Goal: Information Seeking & Learning: Learn about a topic

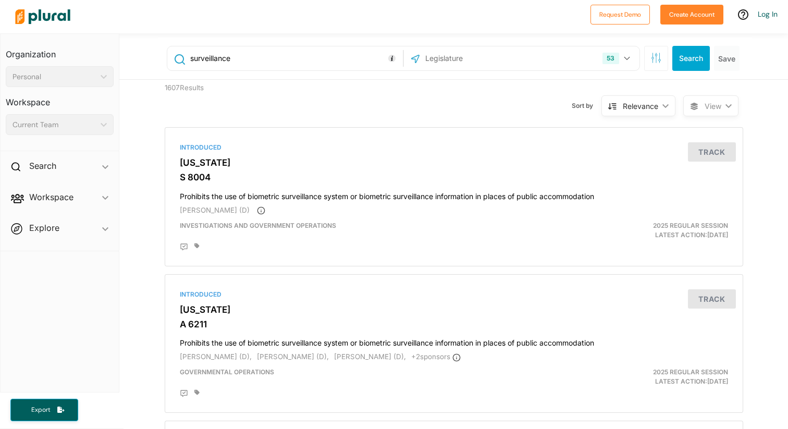
click at [536, 60] on div "53 US Congress [US_STATE] [US_STATE] [US_STATE] [US_STATE] [US_STATE] [US_STATE…" at bounding box center [522, 58] width 230 height 20
click at [484, 58] on input "text" at bounding box center [480, 58] width 112 height 20
click at [632, 57] on button "53" at bounding box center [617, 58] width 38 height 20
click at [495, 57] on input "text" at bounding box center [480, 58] width 112 height 20
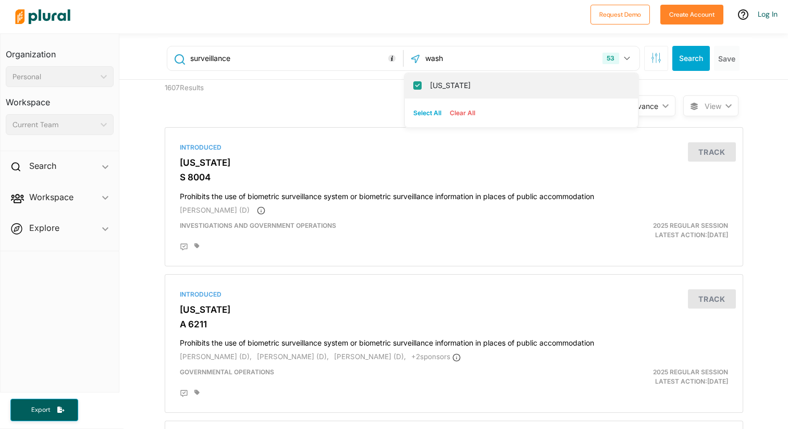
type input "wash"
click at [455, 90] on label "[US_STATE]" at bounding box center [529, 86] width 198 height 16
click at [422, 90] on input "[US_STATE]" at bounding box center [417, 85] width 8 height 8
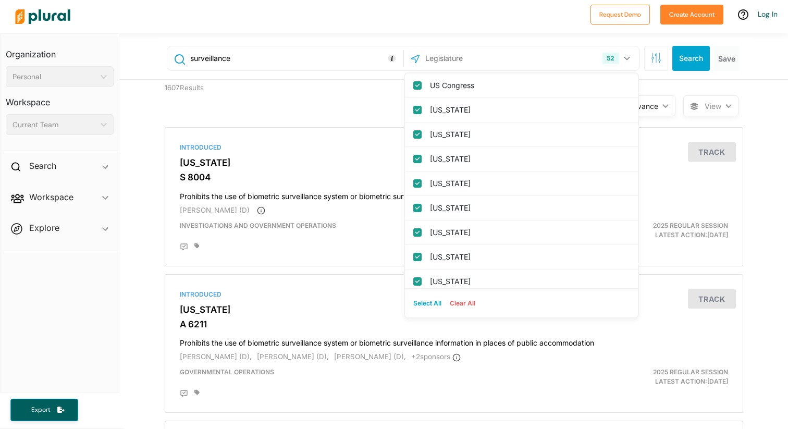
click at [456, 306] on button "Clear All" at bounding box center [463, 304] width 34 height 16
checkbox input "false"
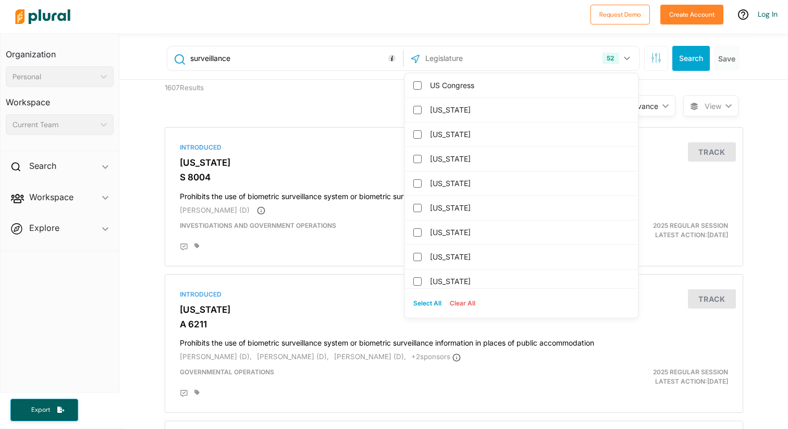
checkbox input "false"
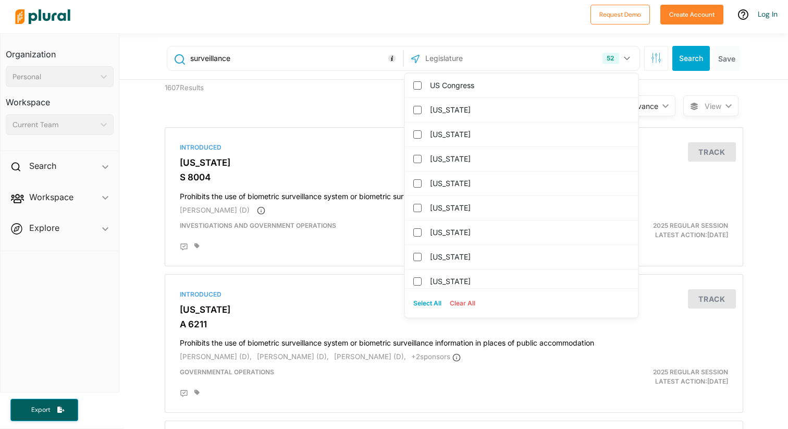
checkbox columbia "false"
checkbox input "false"
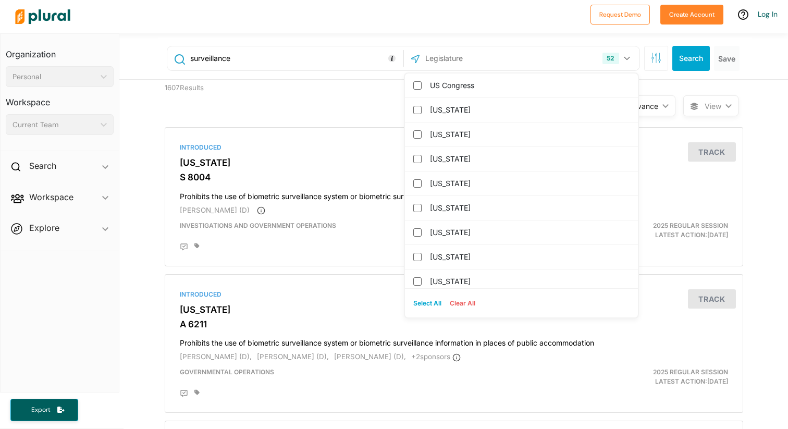
checkbox input "false"
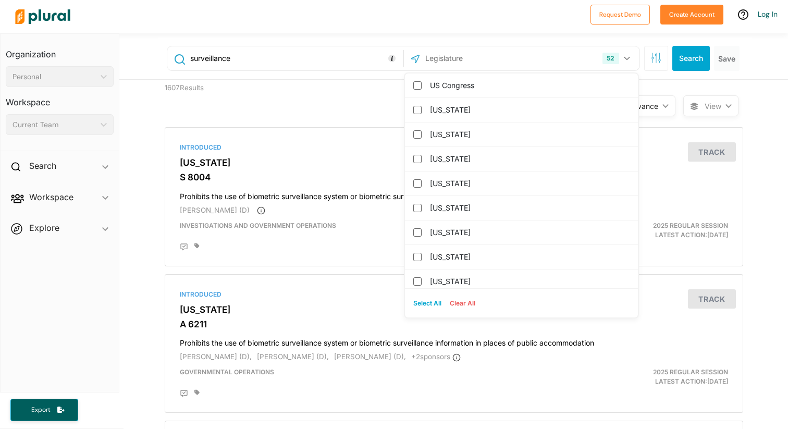
checkbox input "false"
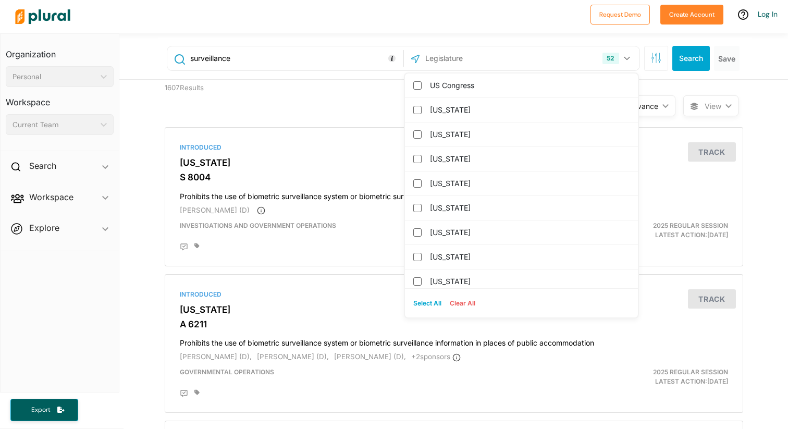
checkbox input "false"
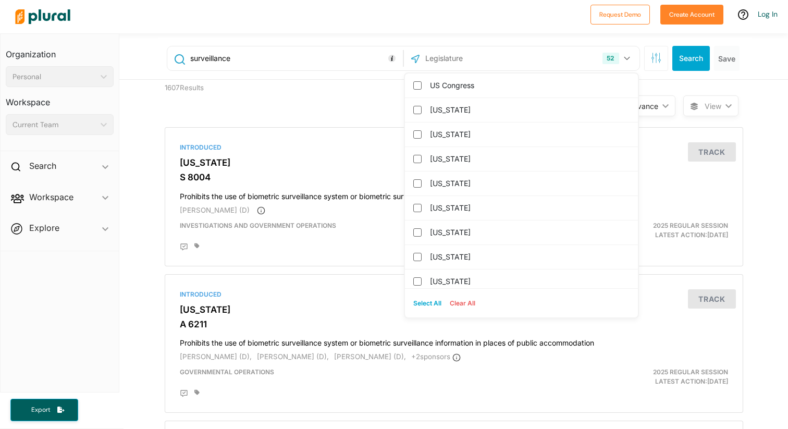
checkbox input "false"
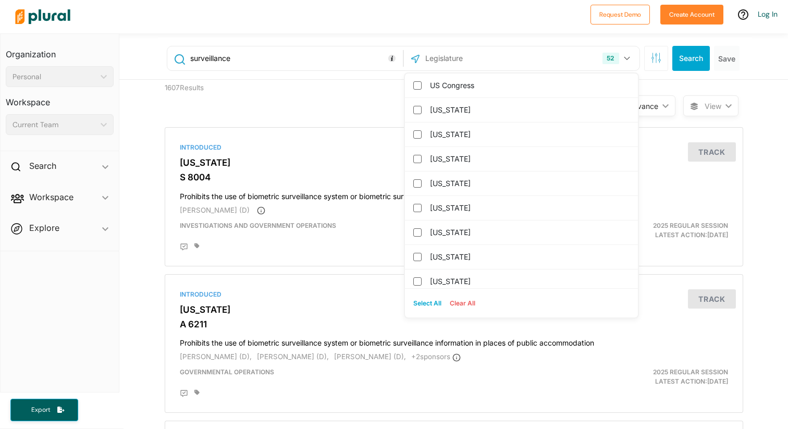
checkbox input "false"
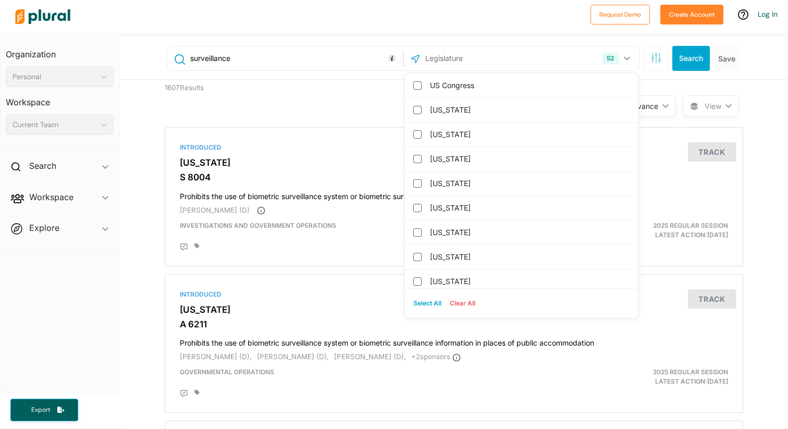
checkbox input "false"
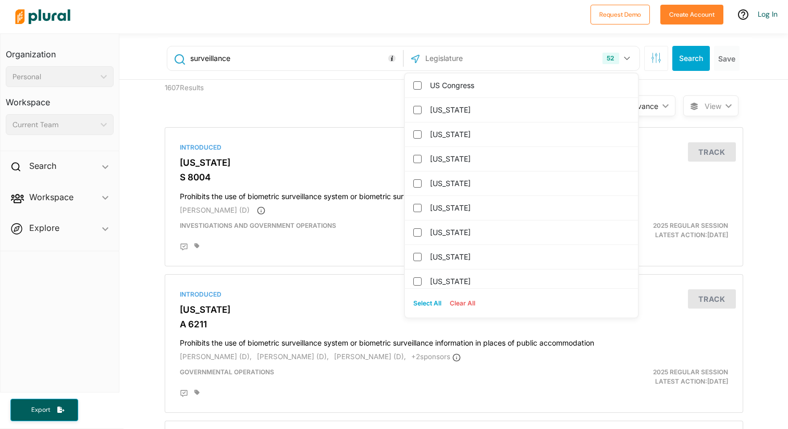
checkbox input "false"
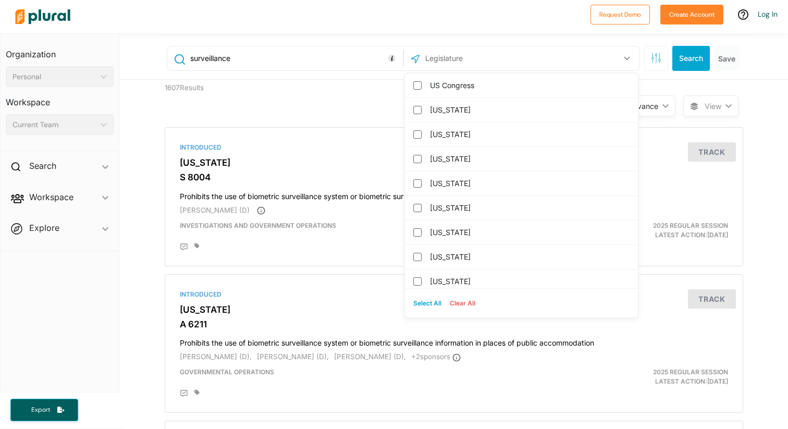
click at [436, 61] on input "text" at bounding box center [480, 58] width 112 height 20
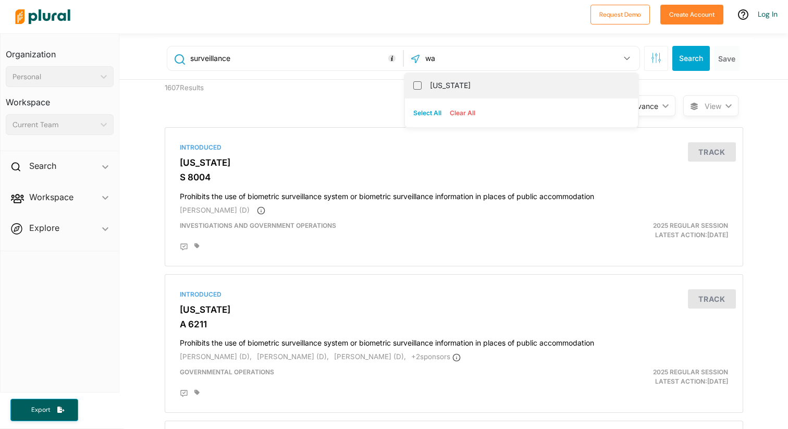
type input "wa"
click at [442, 82] on label "[US_STATE]" at bounding box center [529, 86] width 198 height 16
click at [422, 82] on input "[US_STATE]" at bounding box center [417, 85] width 8 height 8
checkbox input "true"
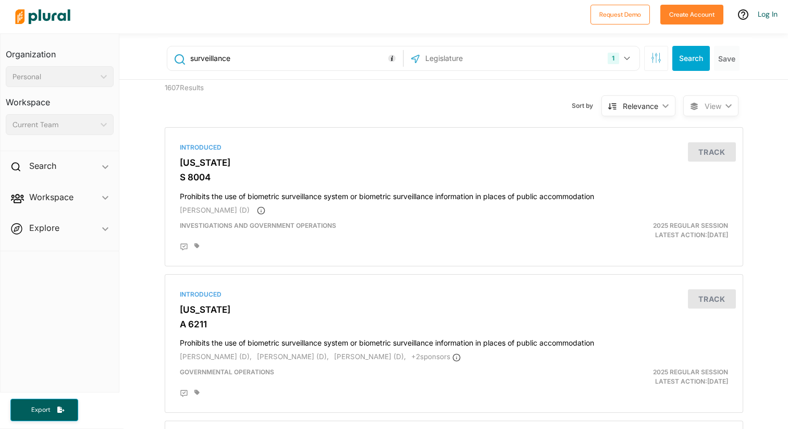
click at [360, 103] on div "Sort by Relevance ic_keyboard_arrow_down Relevance Latest Action Latest Action …" at bounding box center [510, 100] width 347 height 40
click at [693, 55] on button "Search" at bounding box center [691, 58] width 38 height 25
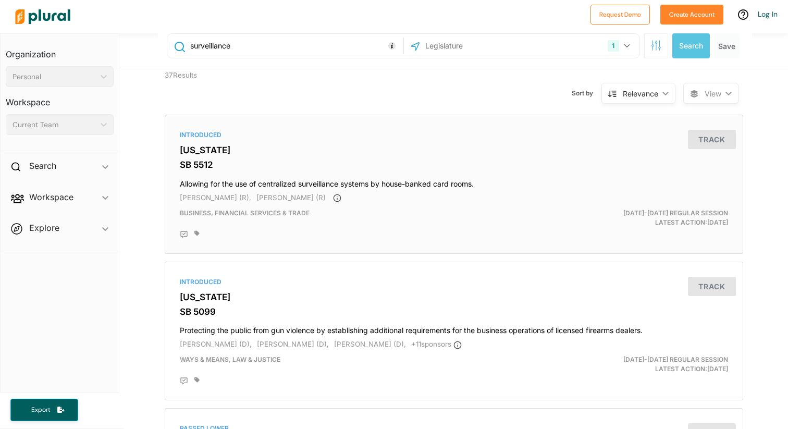
scroll to position [14, 0]
click at [443, 164] on h3 "SB 5512" at bounding box center [454, 163] width 548 height 10
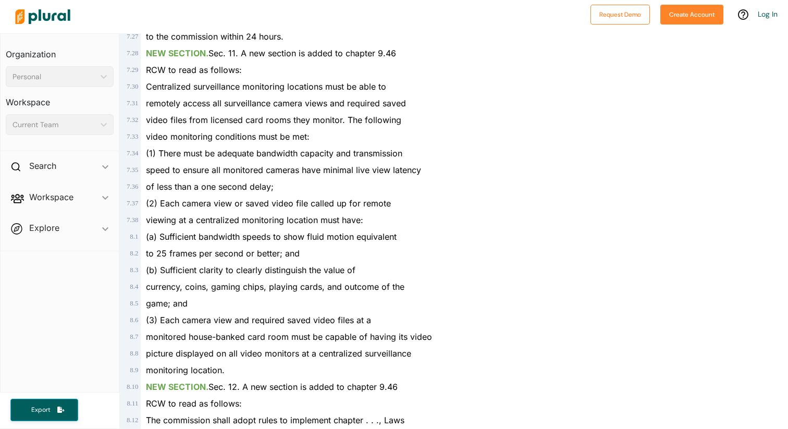
scroll to position [4124, 0]
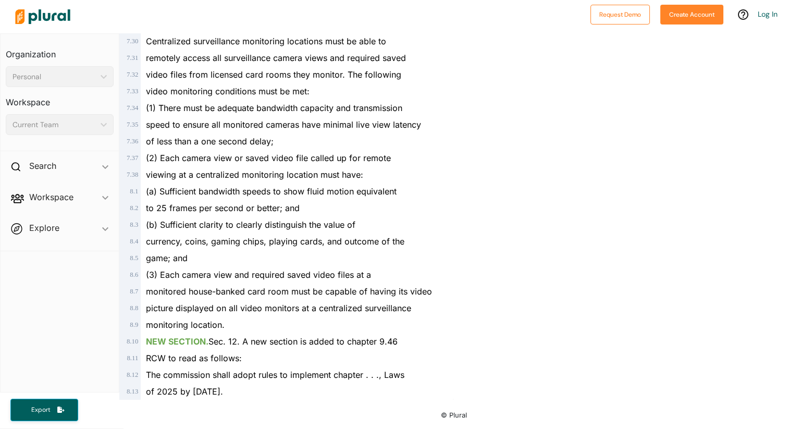
click at [190, 178] on span "viewing at a centralized monitoring location must have:" at bounding box center [254, 174] width 217 height 10
click at [129, 157] on span "7 . 37" at bounding box center [132, 157] width 11 height 7
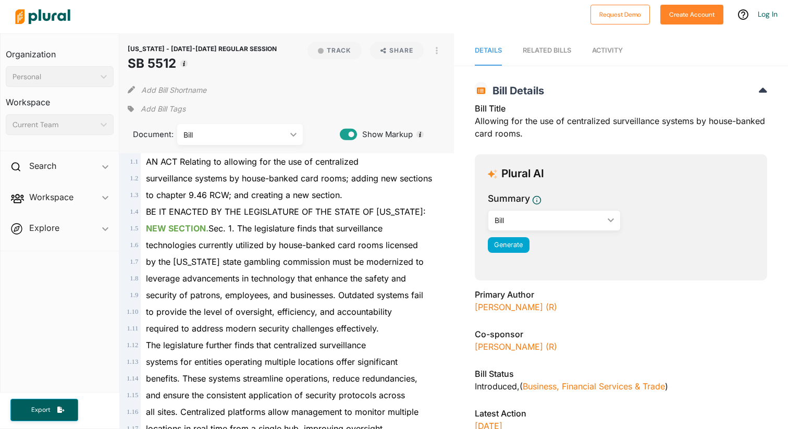
scroll to position [18, 0]
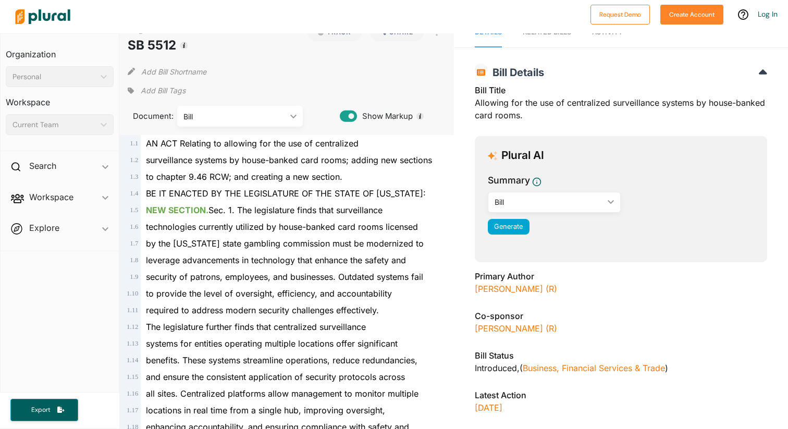
click at [80, 202] on span "Workspace ic_keyboard_arrow_down Members Bills Tags Saved Searches Activity" at bounding box center [60, 199] width 118 height 28
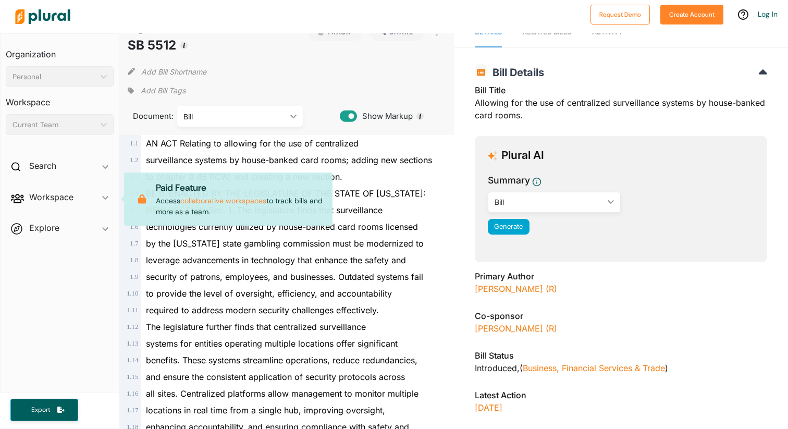
click at [107, 231] on span "Explore ic_keyboard_arrow_down Overview" at bounding box center [60, 230] width 118 height 28
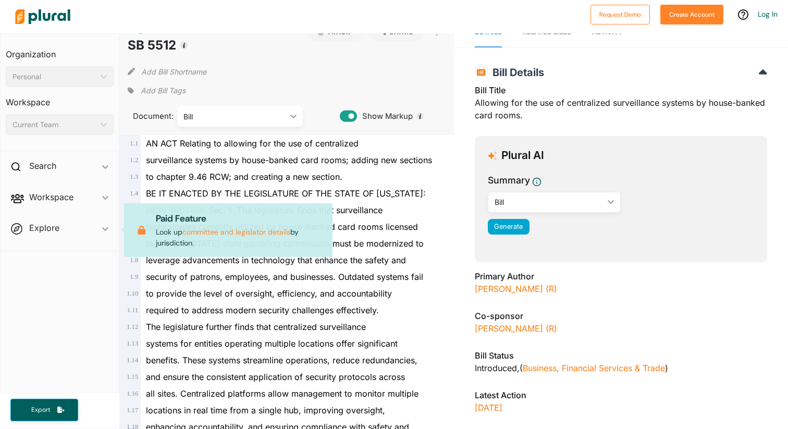
click at [107, 231] on span "Explore ic_keyboard_arrow_down Overview Paid Feature Look up committee and legi…" at bounding box center [60, 230] width 118 height 28
click at [318, 162] on span "surveillance systems by house-banked card rooms; adding new sections" at bounding box center [289, 160] width 286 height 10
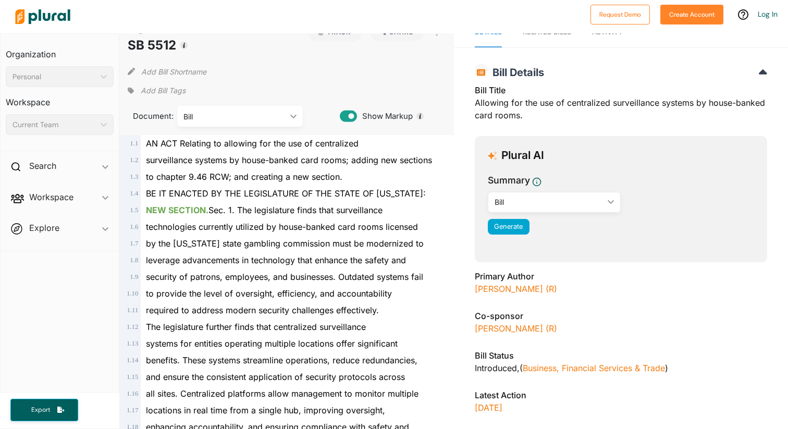
click at [318, 226] on span "technologies currently utilized by house-banked card rooms licensed" at bounding box center [282, 227] width 272 height 10
